Goal: Use online tool/utility

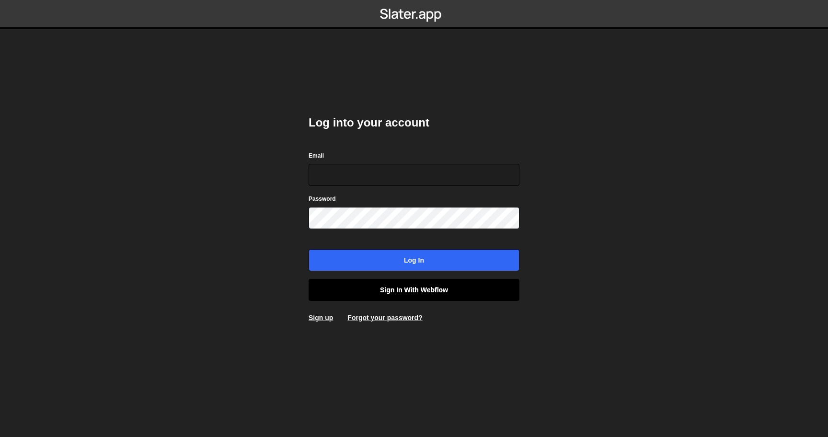
click at [385, 289] on link "Sign in with Webflow" at bounding box center [414, 290] width 211 height 22
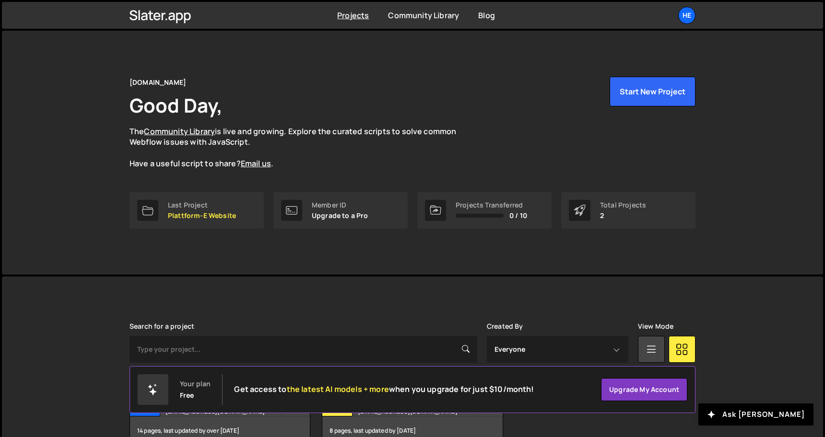
scroll to position [56, 0]
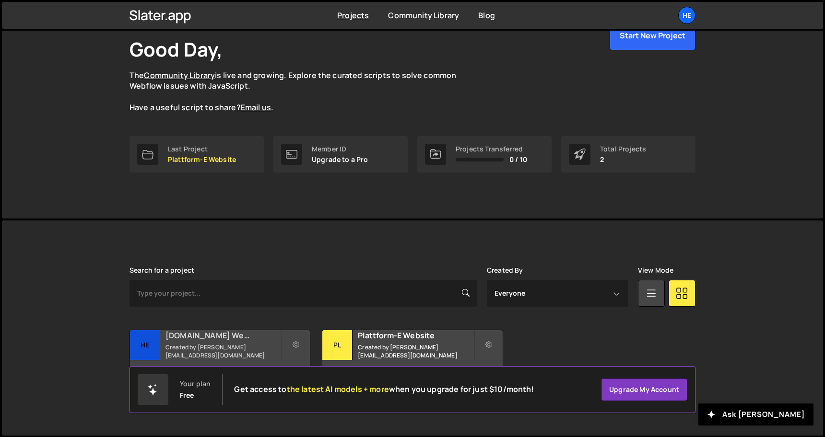
click at [232, 341] on h2 "hej.build Website" at bounding box center [223, 335] width 116 height 11
